Goal: Task Accomplishment & Management: Use online tool/utility

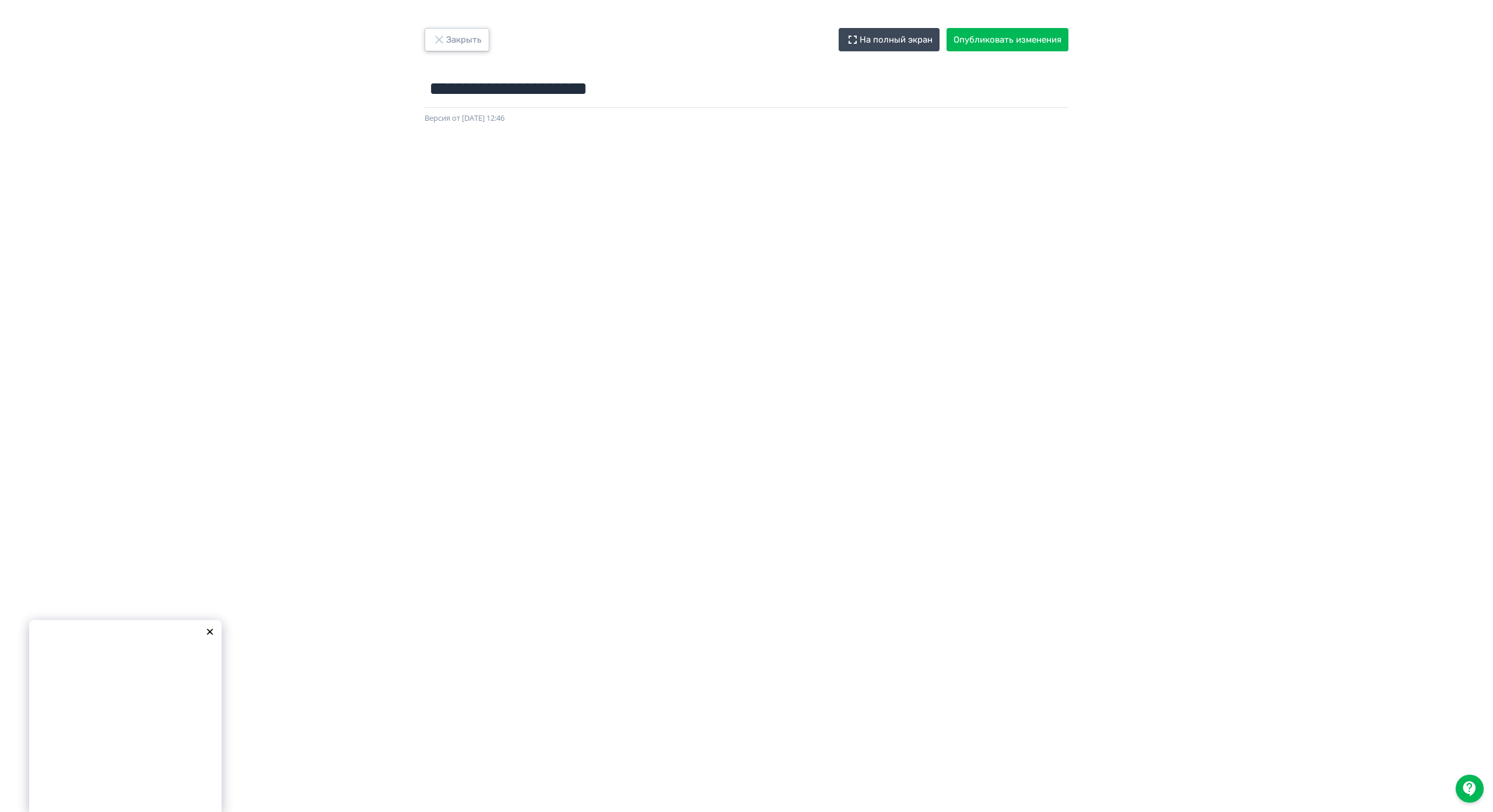
click at [435, 38] on icon "button" at bounding box center [439, 40] width 14 height 14
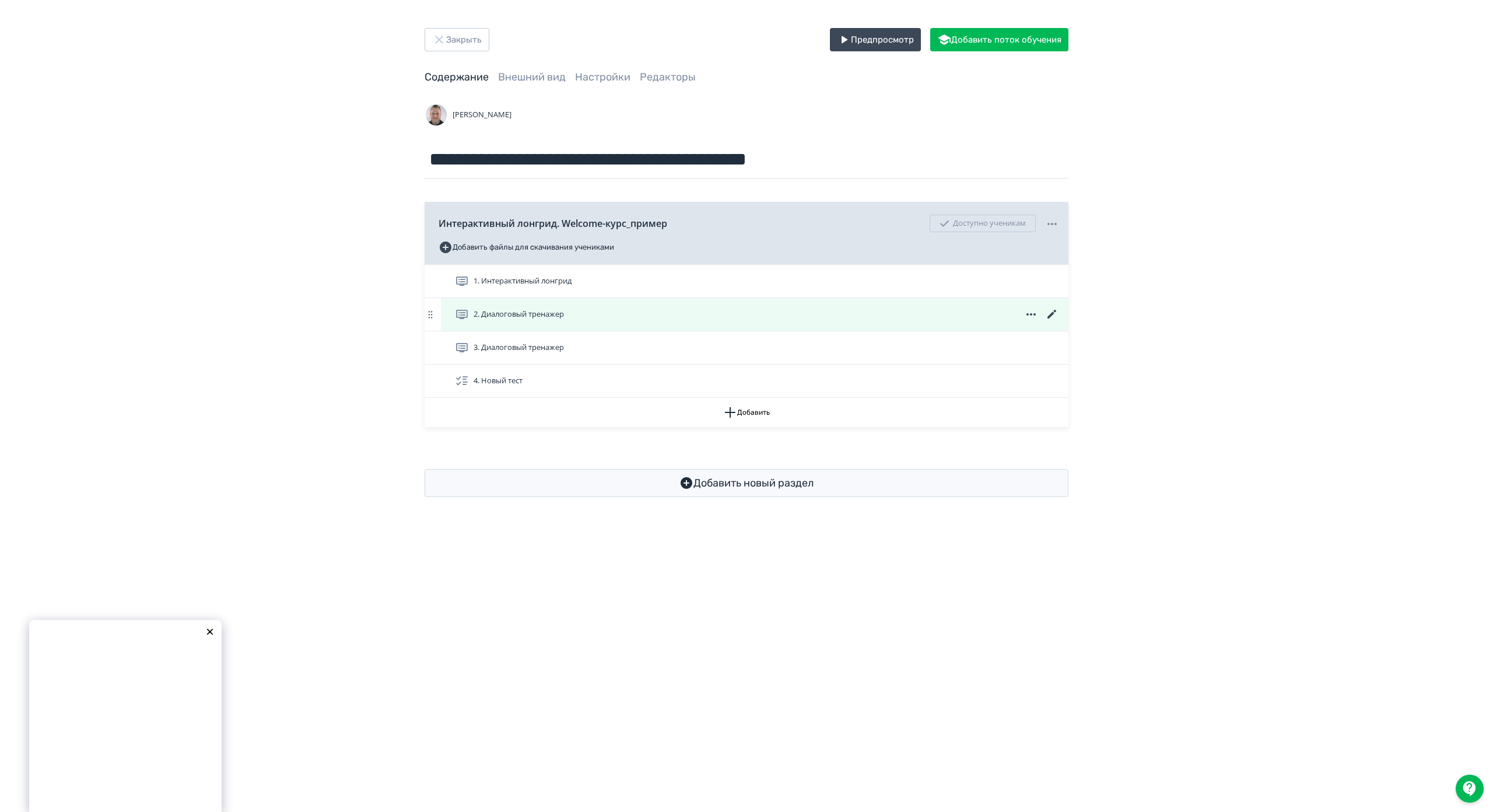
click at [1048, 312] on icon at bounding box center [1052, 315] width 14 height 14
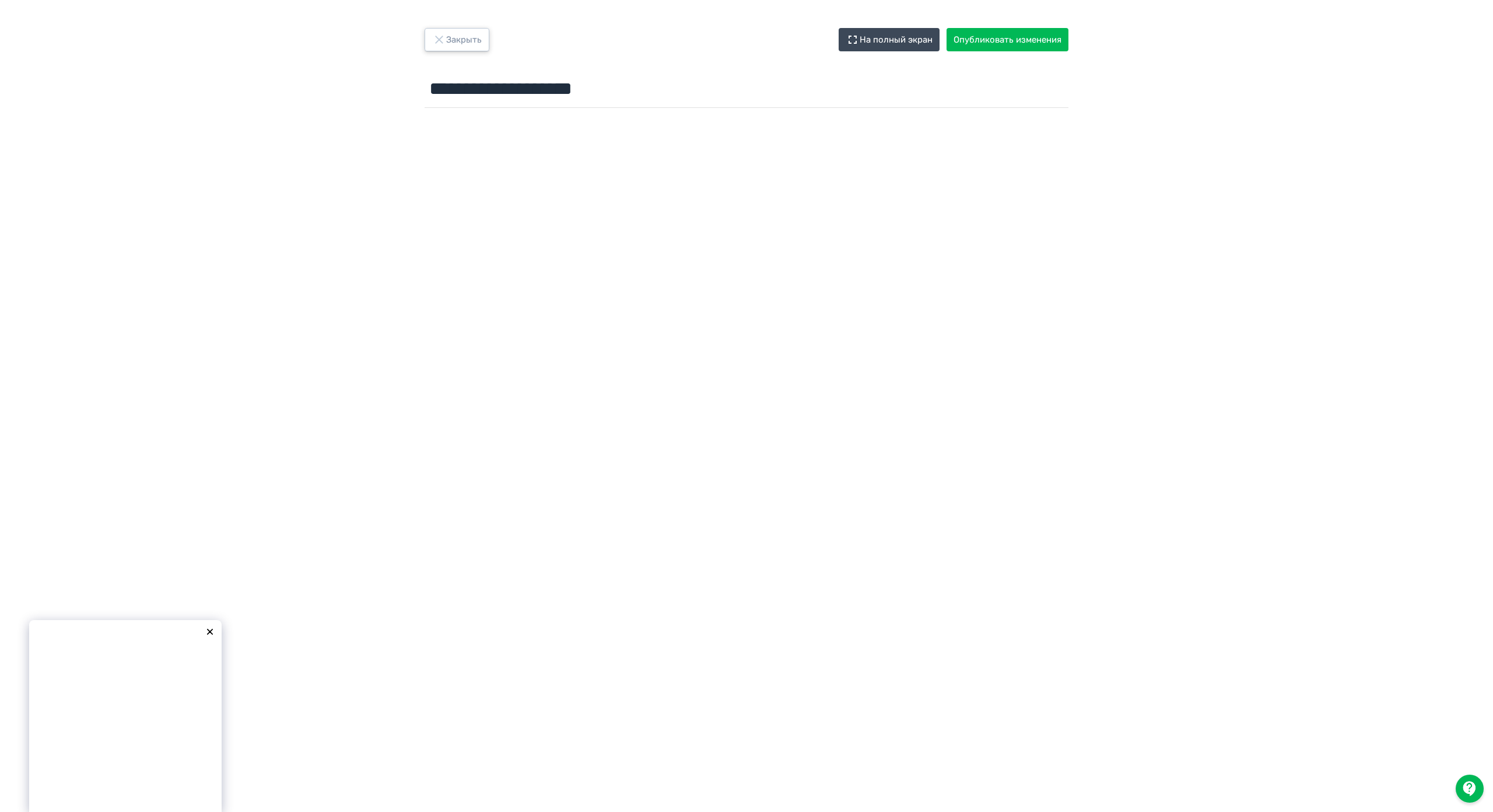
click at [448, 33] on button "Закрыть" at bounding box center [457, 40] width 65 height 24
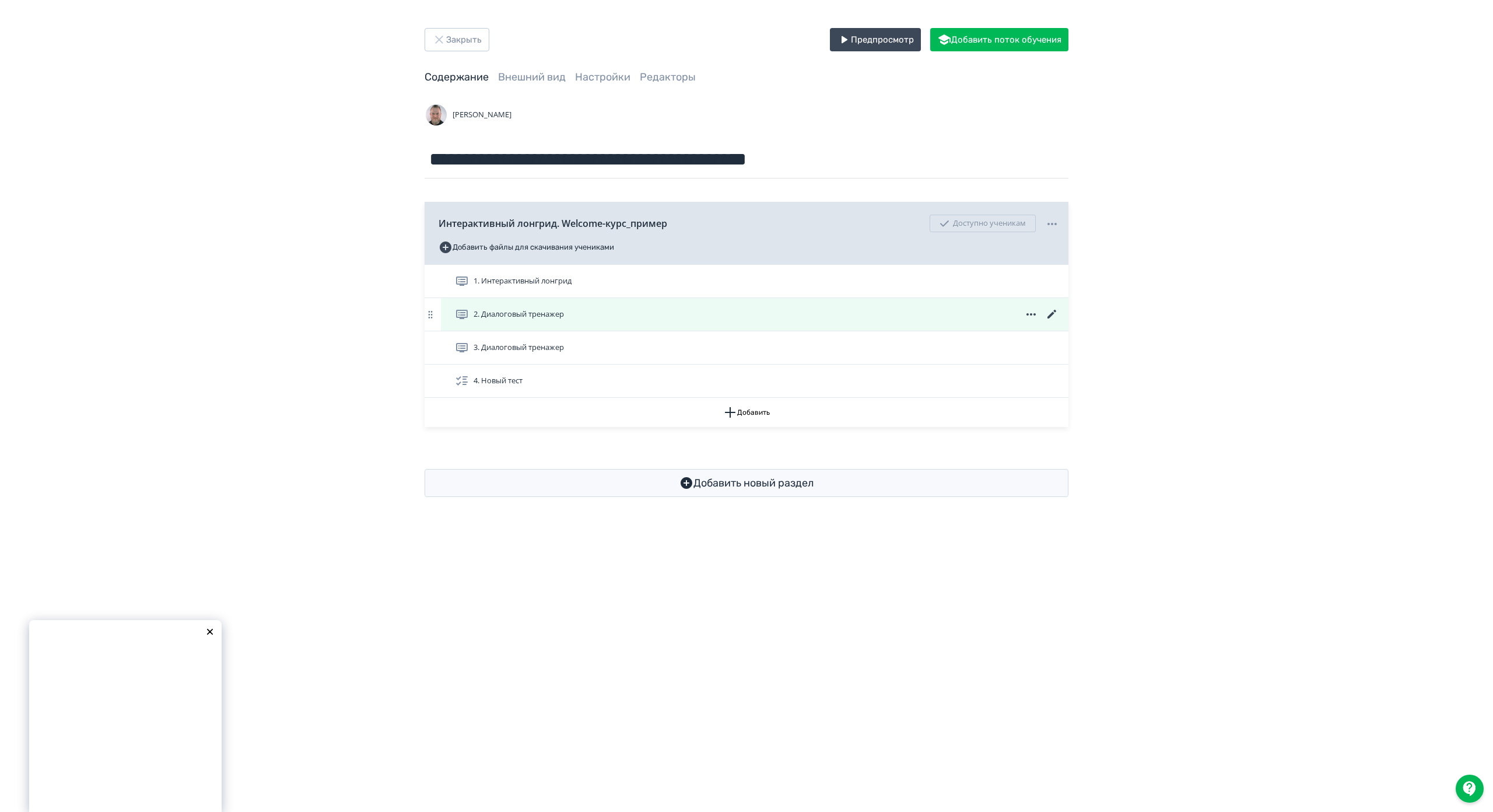
click at [1051, 313] on icon at bounding box center [1052, 315] width 14 height 14
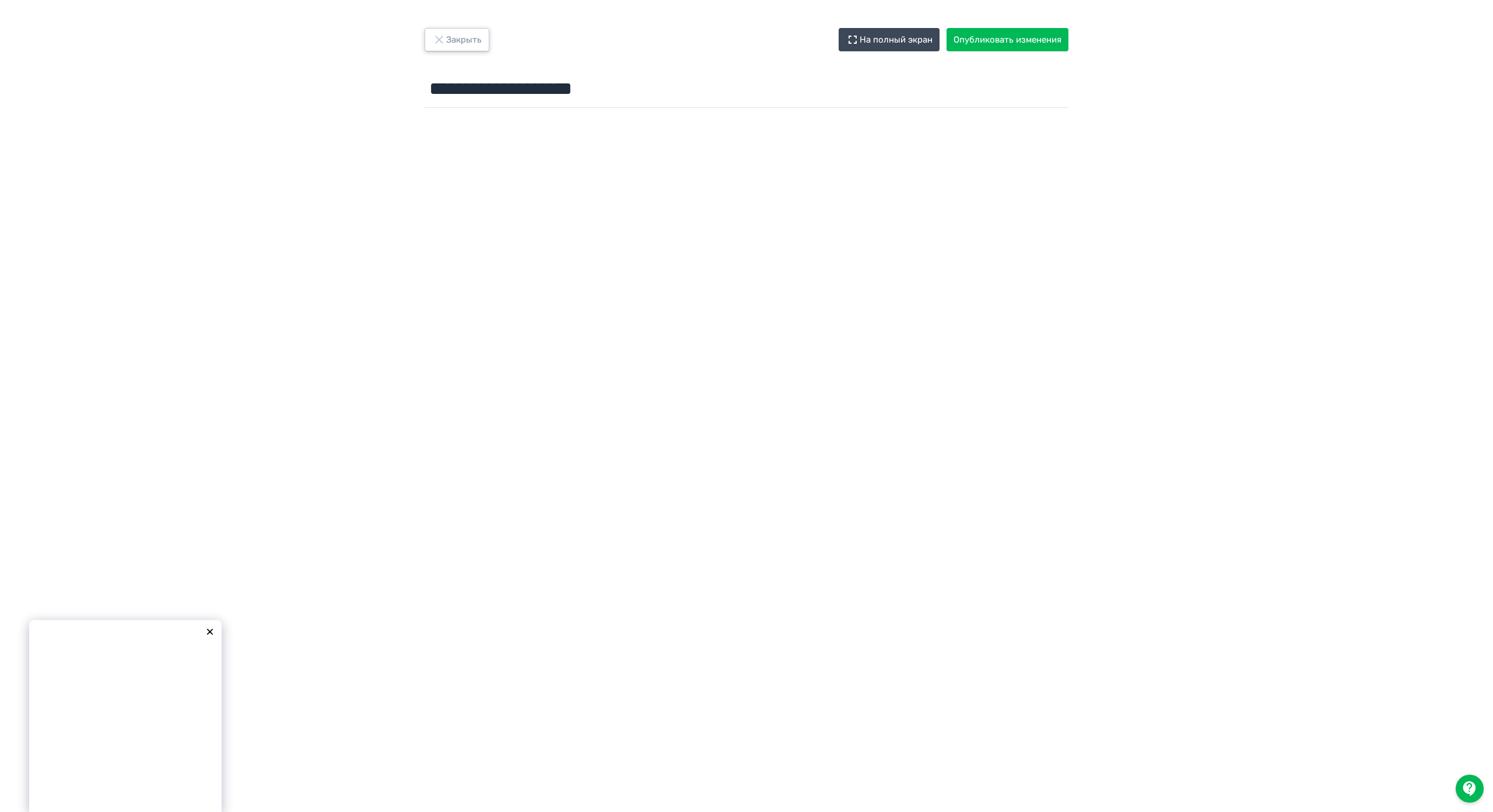
click at [468, 42] on button "Закрыть" at bounding box center [457, 40] width 65 height 24
